Goal: Task Accomplishment & Management: Manage account settings

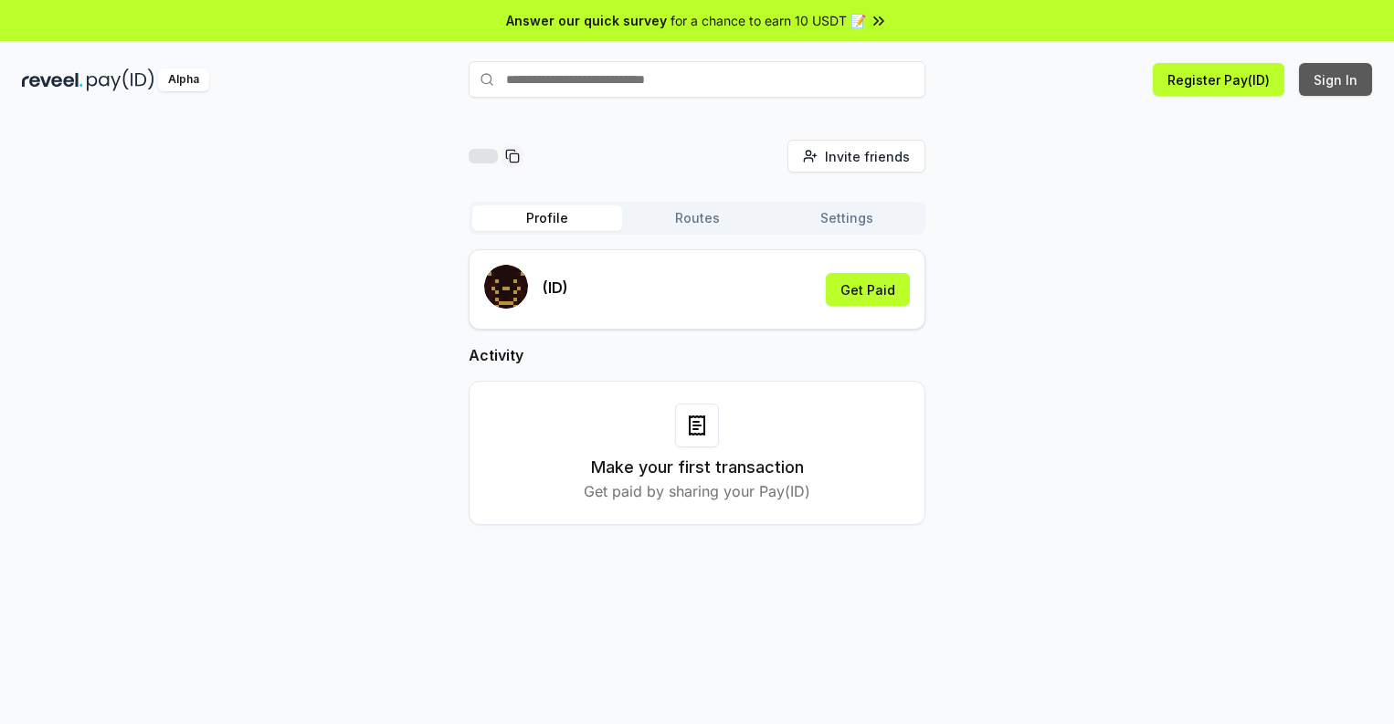
click at [1336, 79] on button "Sign In" at bounding box center [1335, 79] width 73 height 33
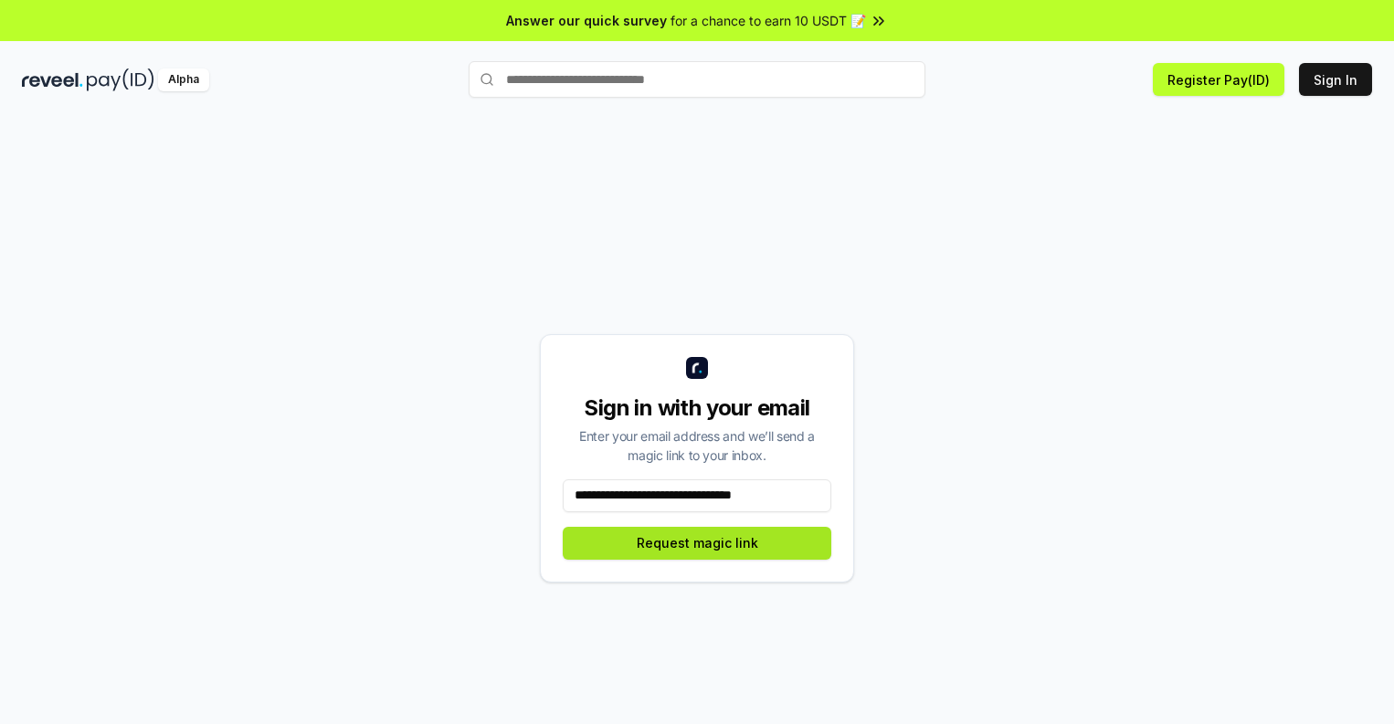
type input "**********"
click at [697, 542] on button "Request magic link" at bounding box center [697, 543] width 268 height 33
